Goal: Navigation & Orientation: Find specific page/section

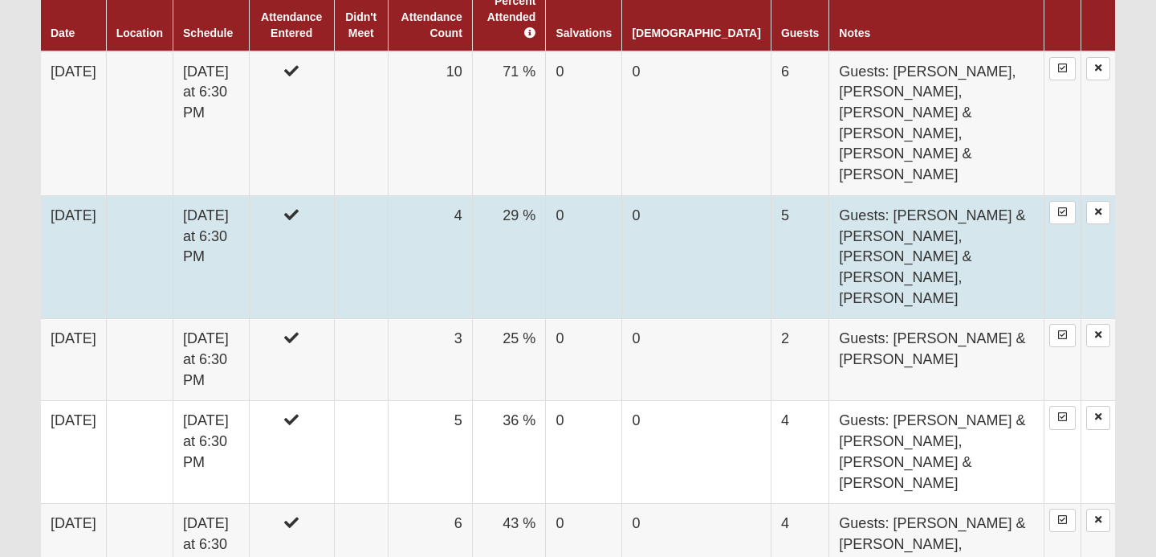
scroll to position [1022, 0]
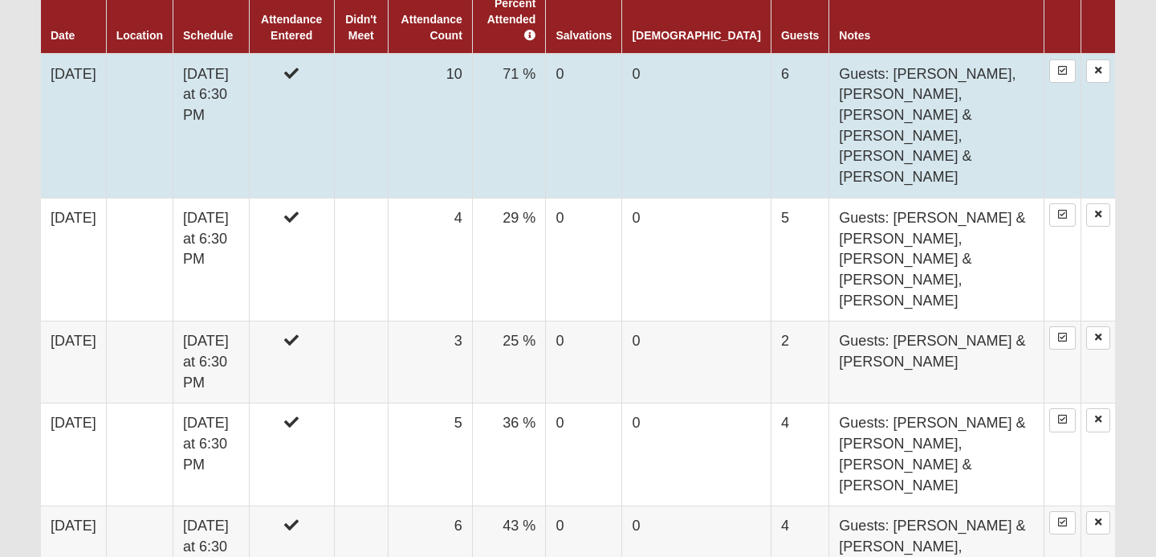
click at [907, 92] on td "Guests: Angela Darling, James Moseley, Richard & Debbie Ward, David & Michelle …" at bounding box center [937, 126] width 215 height 145
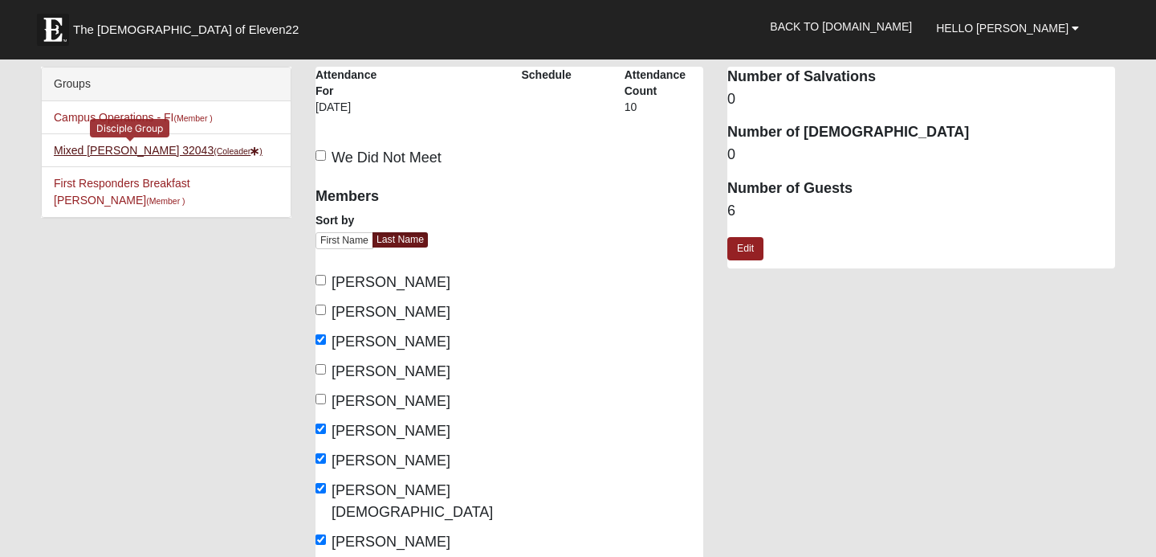
click at [79, 150] on link "Mixed [PERSON_NAME] 32043 (Coleader )" at bounding box center [158, 150] width 209 height 13
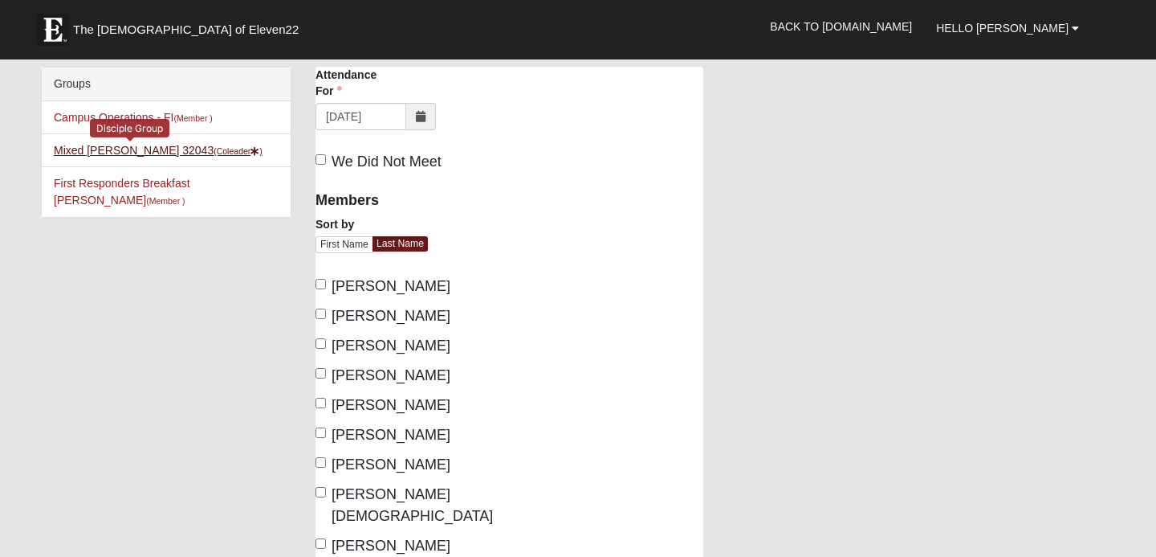
click at [100, 149] on link "Mixed [PERSON_NAME] 32043 (Coleader )" at bounding box center [158, 150] width 209 height 13
click at [1063, 28] on span "Hello [PERSON_NAME]" at bounding box center [1002, 28] width 133 height 13
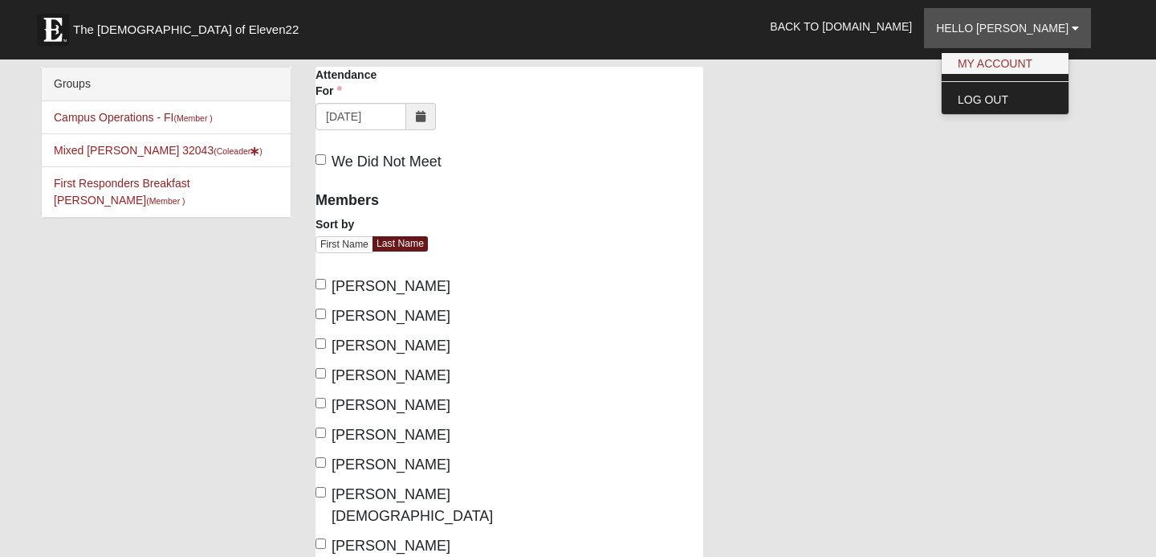
click at [1039, 67] on link "My Account" at bounding box center [1005, 63] width 127 height 21
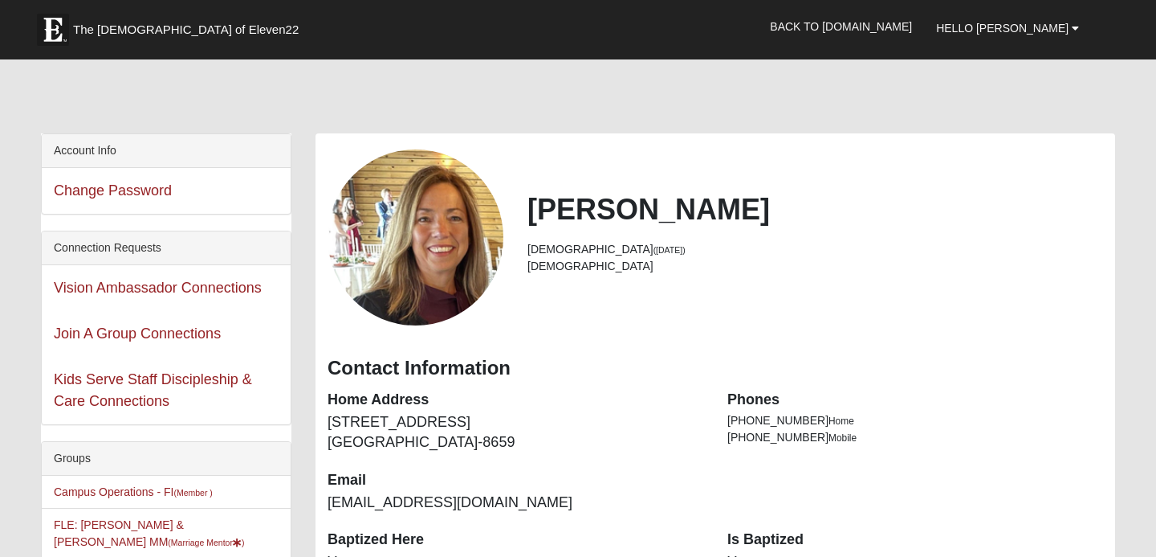
scroll to position [13, 0]
